Goal: Transaction & Acquisition: Purchase product/service

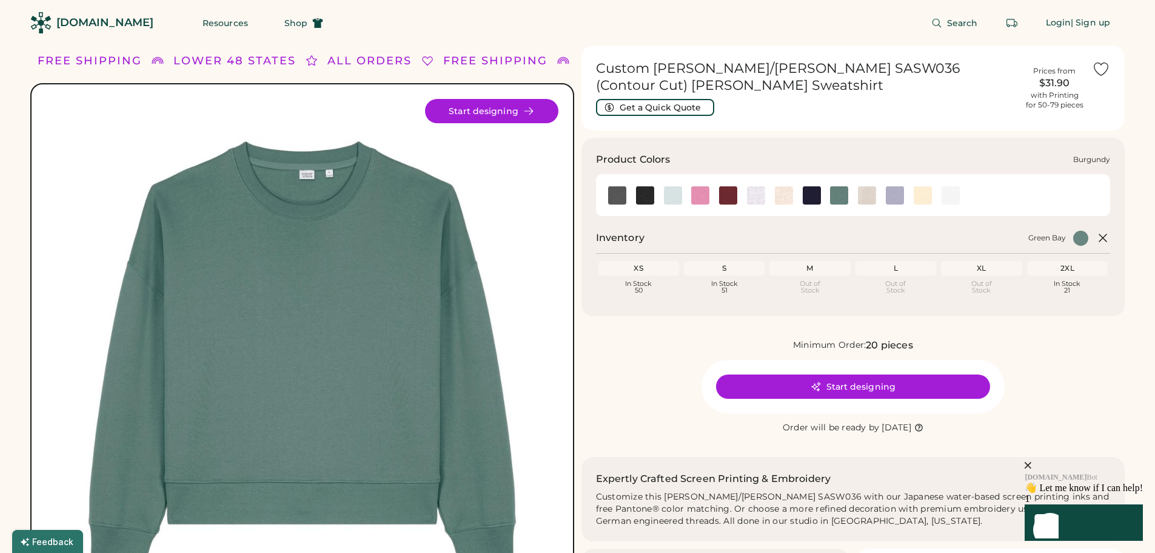
click at [732, 198] on img at bounding box center [728, 195] width 18 height 18
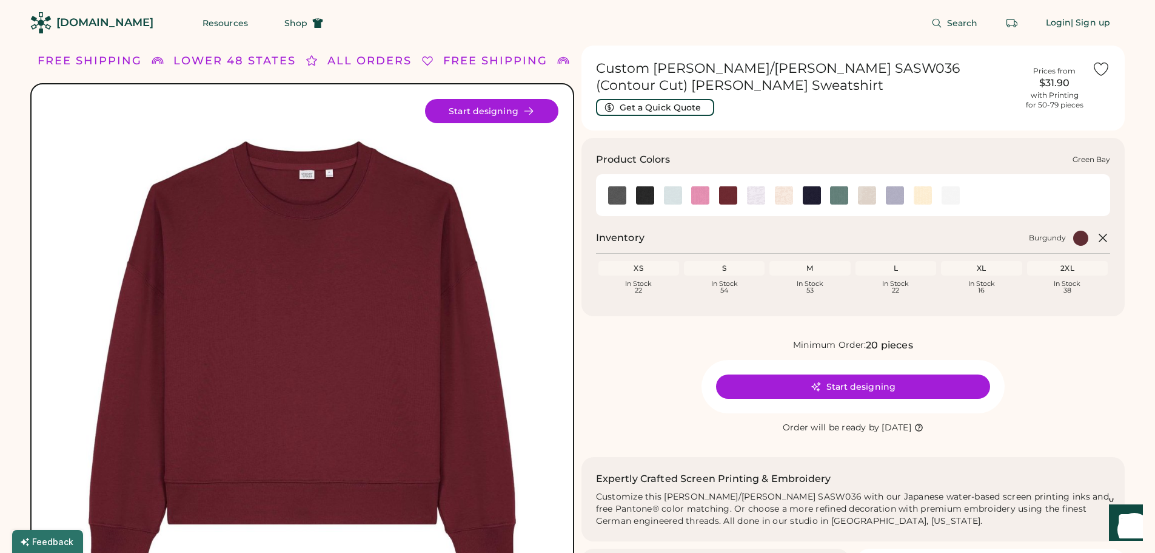
click at [842, 200] on img at bounding box center [839, 195] width 18 height 18
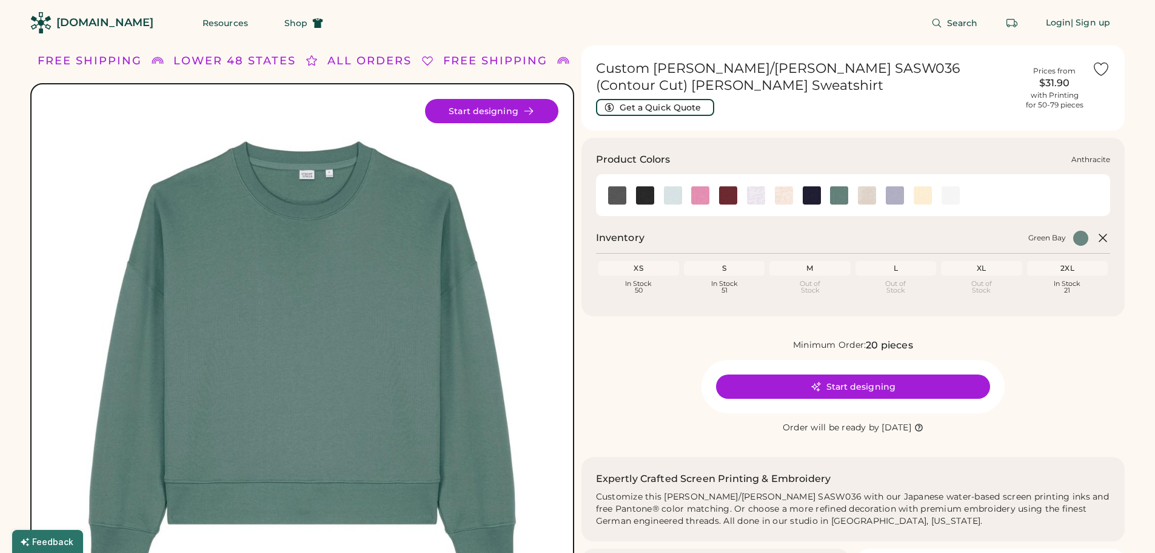
click at [625, 195] on img at bounding box center [617, 195] width 18 height 18
click at [613, 192] on img at bounding box center [617, 195] width 18 height 18
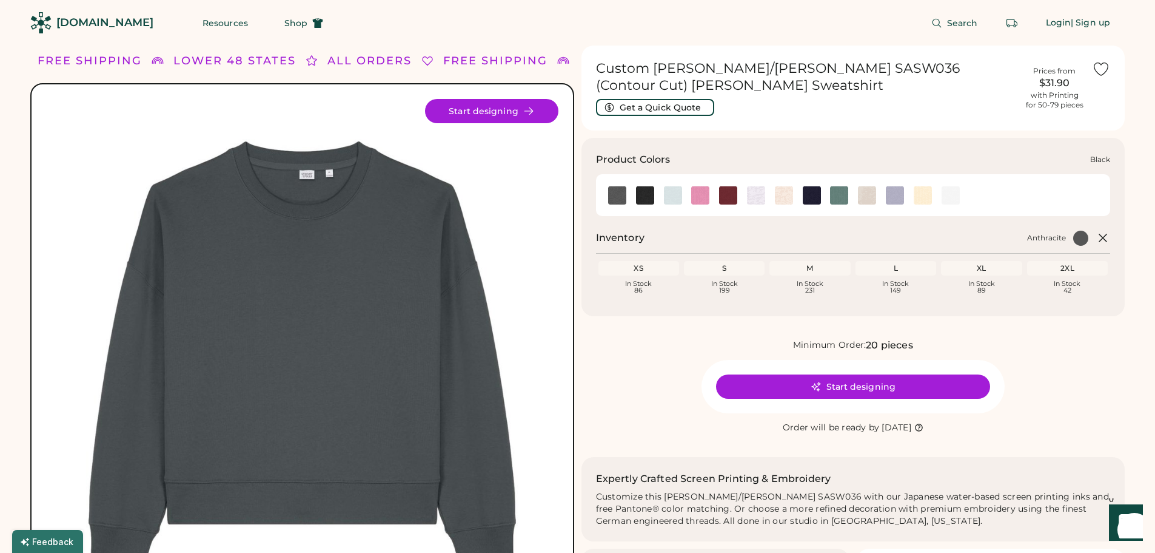
click at [642, 200] on img at bounding box center [645, 195] width 18 height 18
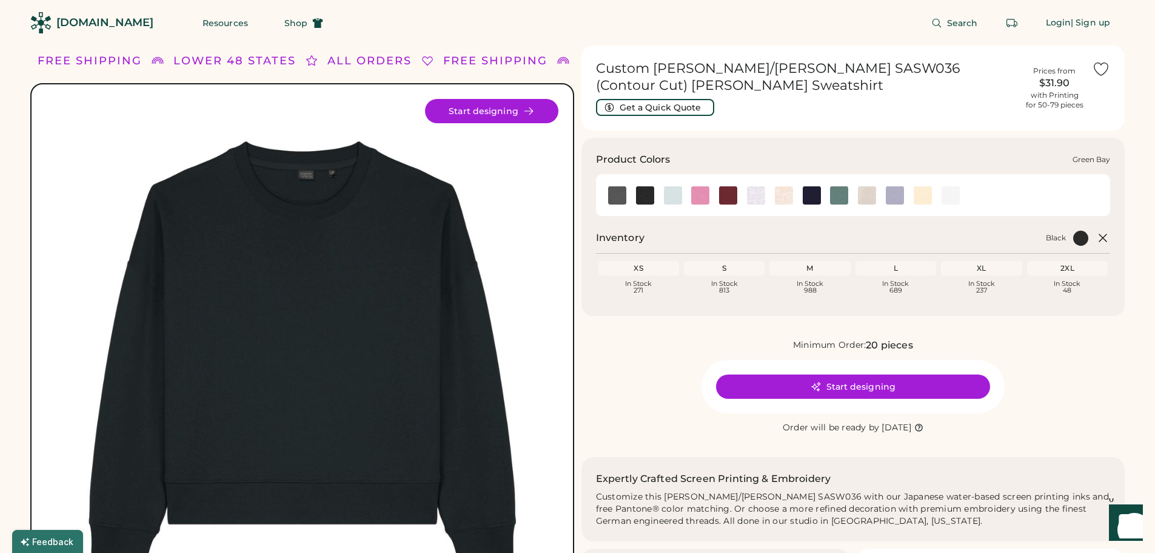
click at [827, 198] on div at bounding box center [839, 195] width 28 height 18
click at [897, 193] on img at bounding box center [895, 195] width 18 height 18
